Goal: Task Accomplishment & Management: Use online tool/utility

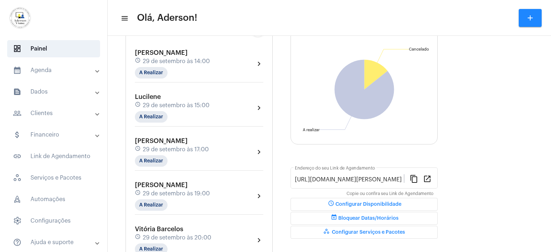
scroll to position [108, 0]
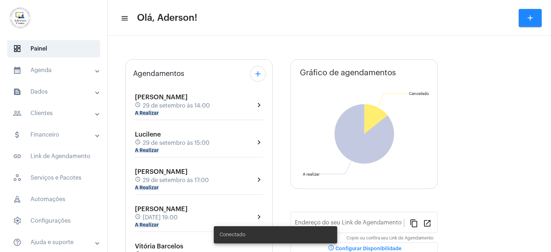
type input "[URL][DOMAIN_NAME][PERSON_NAME]"
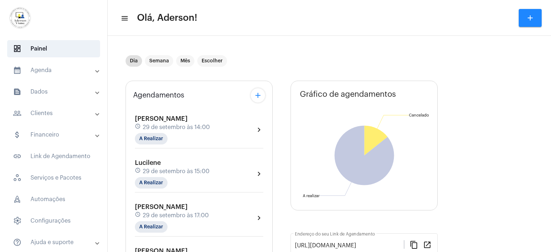
click at [46, 114] on mat-panel-title "people_outline Clientes" at bounding box center [54, 113] width 83 height 9
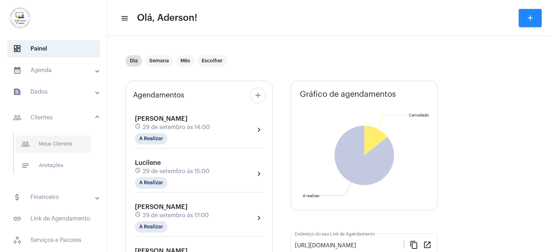
click at [60, 144] on span "people_outline Meus Clientes" at bounding box center [53, 144] width 76 height 17
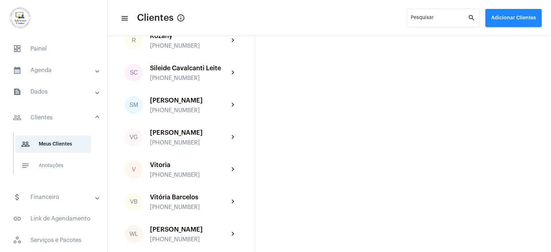
scroll to position [1227, 0]
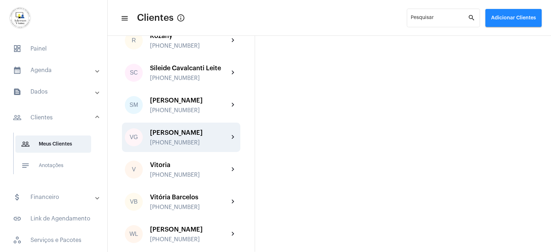
click at [186, 136] on div "Victor Gabriel +5581983181889" at bounding box center [189, 137] width 79 height 17
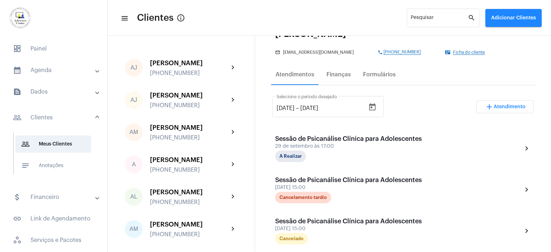
scroll to position [108, 0]
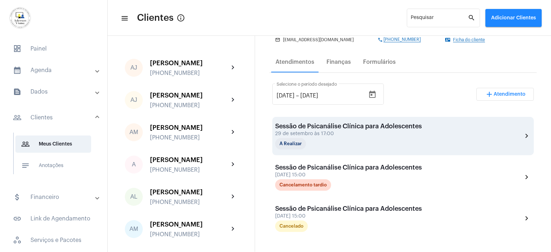
click at [356, 131] on div "29 de setembro às 17:00" at bounding box center [348, 133] width 147 height 5
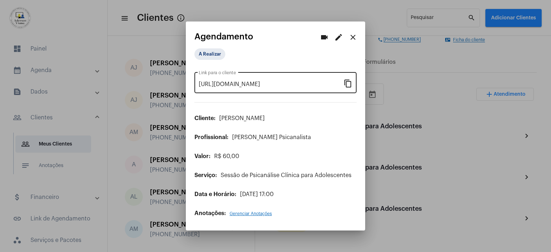
click at [349, 87] on mat-icon "content_copy" at bounding box center [348, 83] width 9 height 9
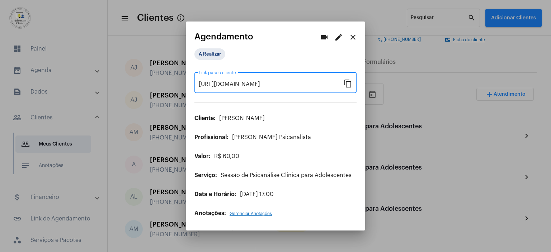
click at [349, 87] on mat-icon "content_copy" at bounding box center [348, 83] width 9 height 9
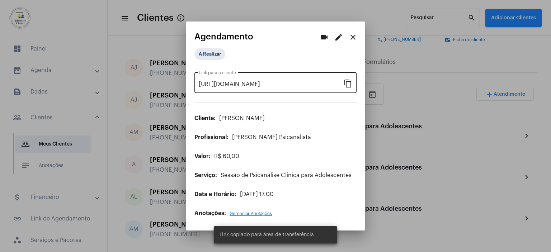
click at [349, 87] on mat-icon "content_copy" at bounding box center [348, 83] width 9 height 9
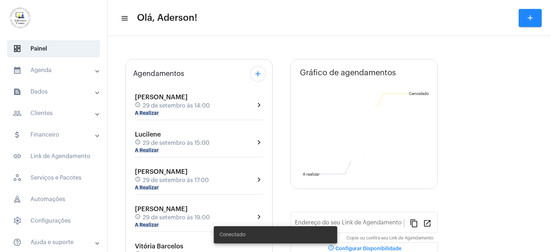
type input "[URL][DOMAIN_NAME][PERSON_NAME]"
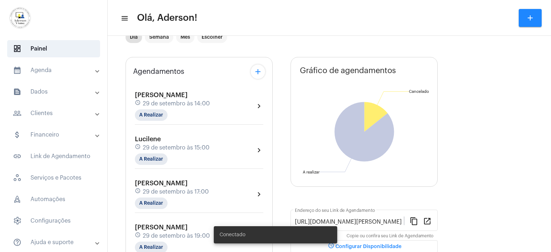
scroll to position [36, 0]
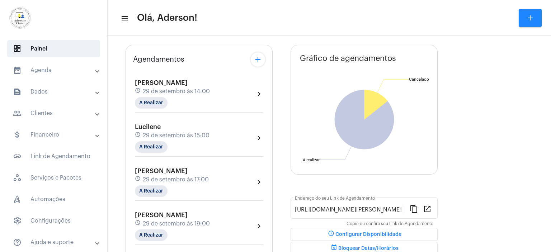
click at [175, 178] on span "29 de setembro às 17:00" at bounding box center [176, 180] width 66 height 6
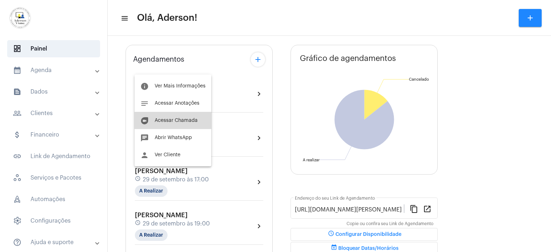
click at [175, 122] on span "Acessar Chamada" at bounding box center [176, 120] width 43 height 5
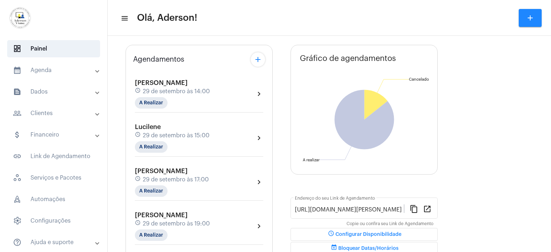
click at [175, 122] on div "Lucilene schedule 29 de setembro às 15:00 A Realizar chevron_right" at bounding box center [199, 140] width 132 height 37
